Goal: Information Seeking & Learning: Learn about a topic

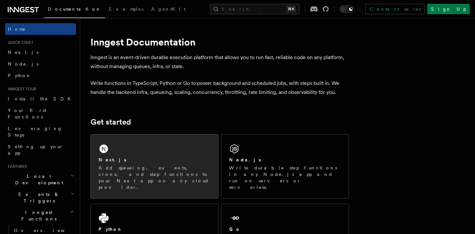
click at [155, 159] on div "Next.js" at bounding box center [155, 160] width 112 height 7
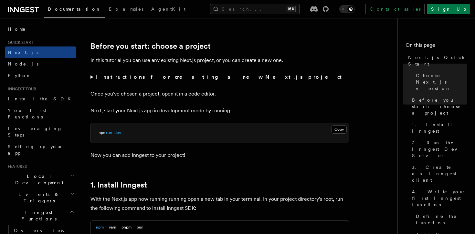
scroll to position [218, 0]
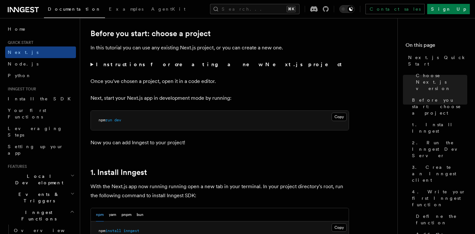
click at [165, 67] on strong "Instructions for creating a new Next.js project" at bounding box center [220, 64] width 249 height 6
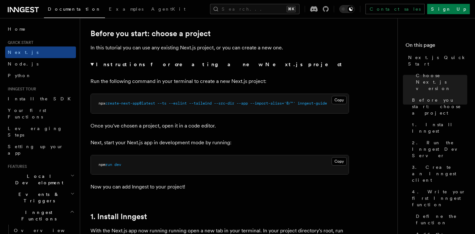
click at [113, 62] on strong "Instructions for creating a new Next.js project" at bounding box center [220, 64] width 249 height 6
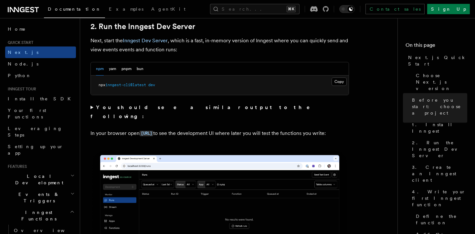
scroll to position [472, 0]
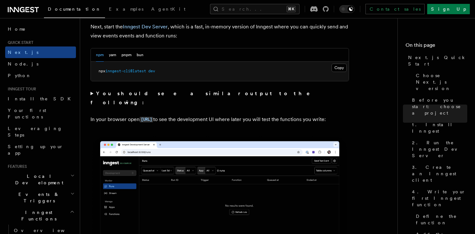
click at [196, 94] on strong "You should see a similar output to the following:" at bounding box center [205, 98] width 229 height 15
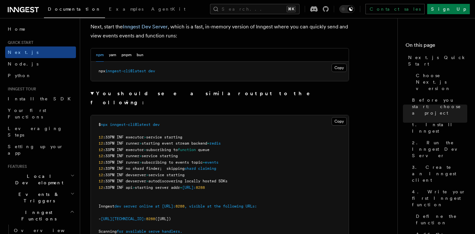
click at [193, 94] on strong "You should see a similar output to the following:" at bounding box center [205, 98] width 229 height 15
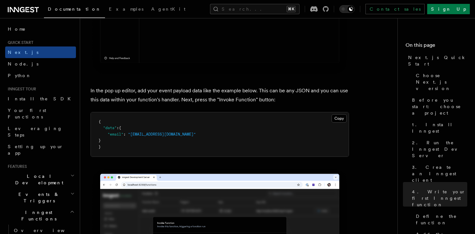
scroll to position [1891, 0]
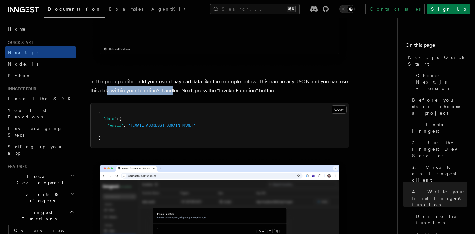
drag, startPoint x: 106, startPoint y: 96, endPoint x: 172, endPoint y: 97, distance: 65.6
click at [172, 95] on p "In the pop up editor, add your event payload data like the example below. This …" at bounding box center [220, 86] width 259 height 18
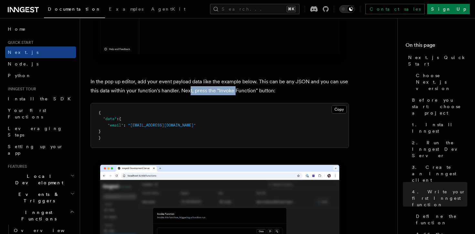
drag, startPoint x: 190, startPoint y: 95, endPoint x: 236, endPoint y: 95, distance: 46.2
click at [236, 95] on p "In the pop up editor, add your event payload data like the example below. This …" at bounding box center [220, 86] width 259 height 18
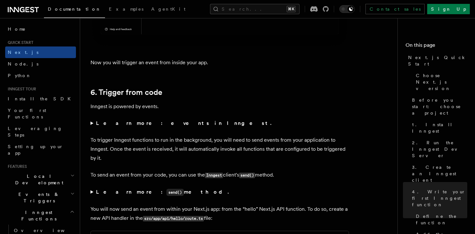
scroll to position [3211, 0]
click at [156, 126] on strong "Learn more: events in Inngest." at bounding box center [184, 123] width 177 height 6
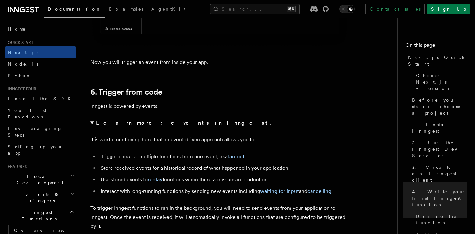
click at [156, 126] on strong "Learn more: events in Inngest." at bounding box center [184, 123] width 177 height 6
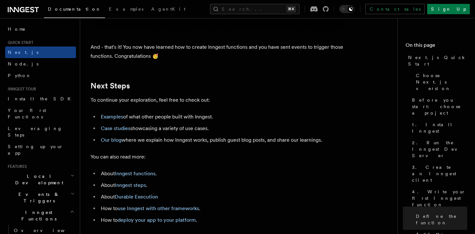
scroll to position [3995, 0]
click at [267, 90] on h2 "Next Steps" at bounding box center [220, 85] width 259 height 9
click at [117, 131] on link "Case studies" at bounding box center [115, 128] width 29 height 6
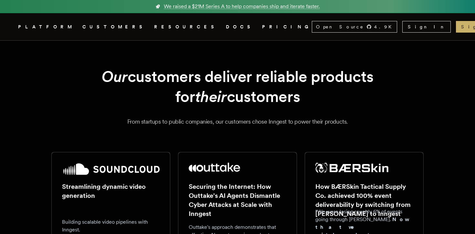
scroll to position [3995, 0]
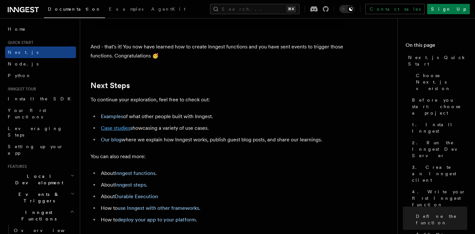
click at [114, 131] on link "Case studies" at bounding box center [115, 128] width 29 height 6
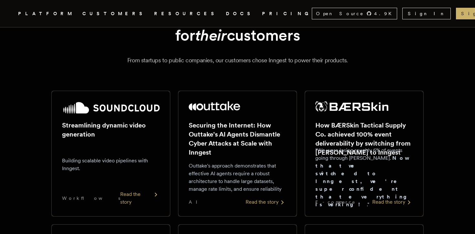
scroll to position [62, 0]
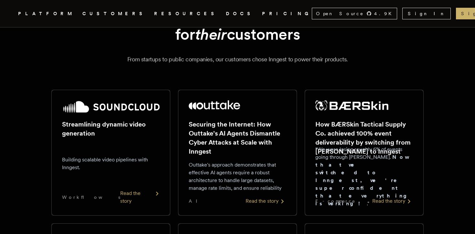
click at [134, 203] on div "Read the story" at bounding box center [139, 198] width 39 height 16
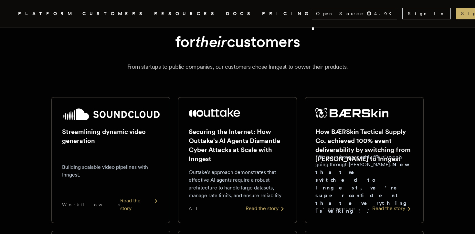
scroll to position [0, 0]
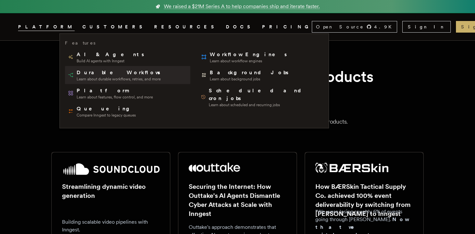
click at [142, 76] on span "Durable Workflows" at bounding box center [119, 73] width 85 height 8
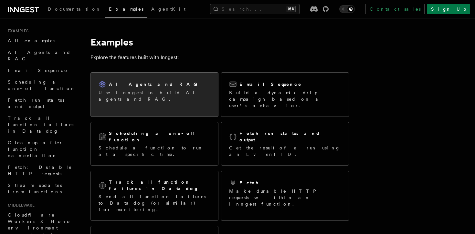
click at [160, 101] on div "AI Agents and RAG Use Inngest to build AI agents and RAG." at bounding box center [154, 92] width 127 height 38
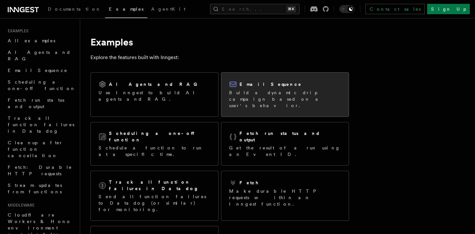
click at [289, 102] on p "Build a dynamic drip campaign based on a user's behavior." at bounding box center [285, 99] width 112 height 19
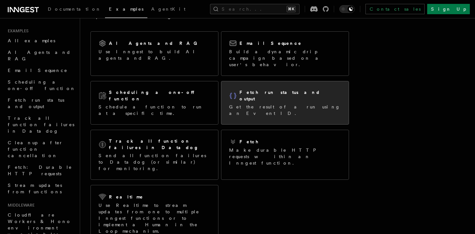
scroll to position [51, 0]
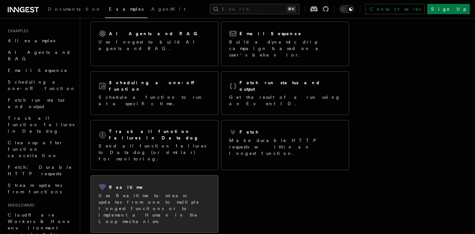
click at [172, 193] on p "Use Realtime to stream updates from one to multiple Inngest functions or to imp…" at bounding box center [155, 209] width 112 height 32
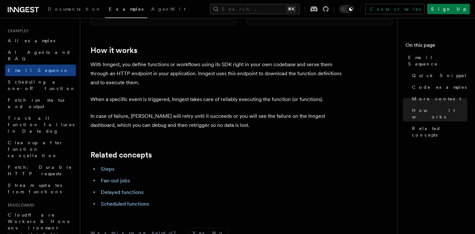
scroll to position [1070, 0]
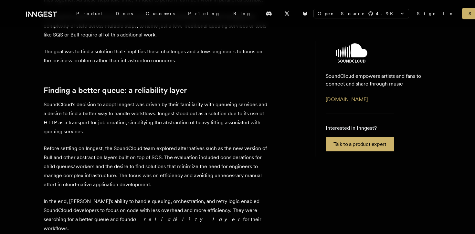
scroll to position [358, 0]
